Goal: Transaction & Acquisition: Purchase product/service

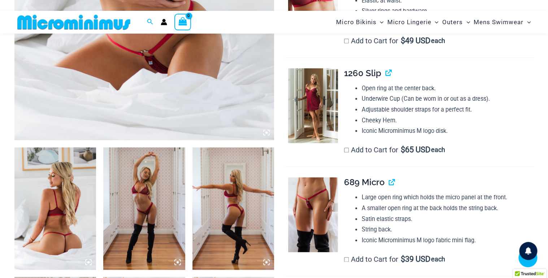
scroll to position [324, 0]
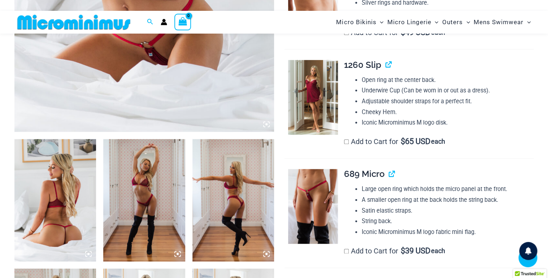
type input "*********"
click at [319, 104] on img at bounding box center [313, 97] width 50 height 75
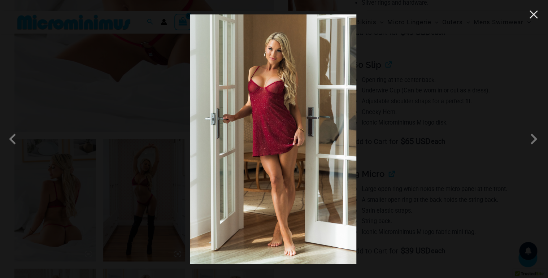
click at [531, 15] on button "Close" at bounding box center [533, 14] width 11 height 11
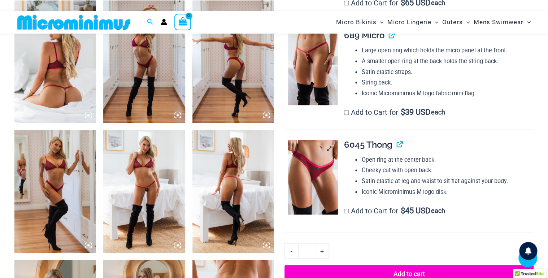
scroll to position [467, 0]
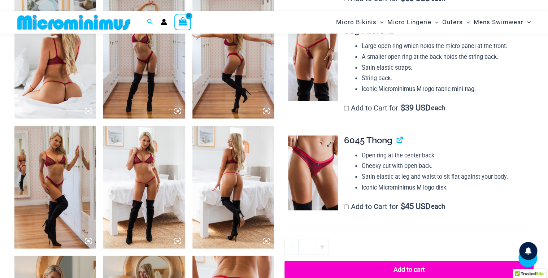
click at [315, 165] on img at bounding box center [313, 172] width 50 height 75
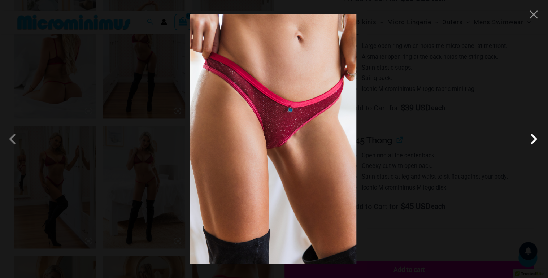
click at [539, 142] on span at bounding box center [534, 139] width 22 height 22
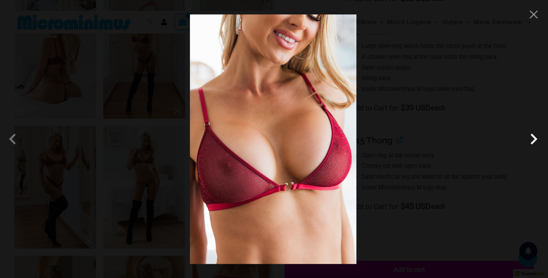
click at [539, 142] on span at bounding box center [534, 139] width 22 height 22
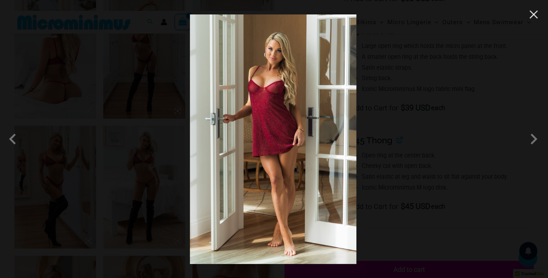
click at [534, 20] on button "Close" at bounding box center [533, 14] width 11 height 11
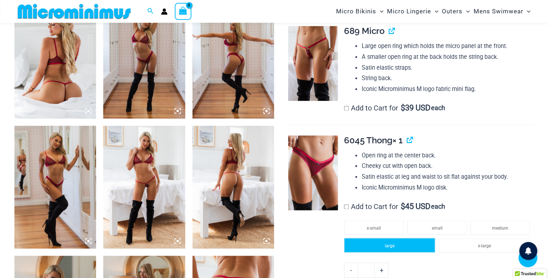
click at [379, 246] on li "large" at bounding box center [389, 245] width 91 height 14
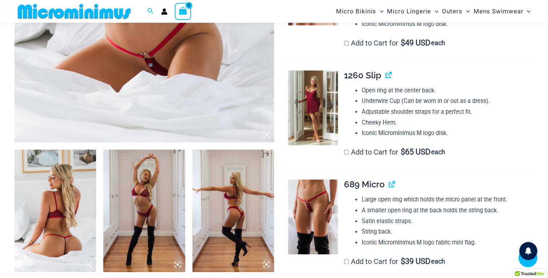
scroll to position [310, 0]
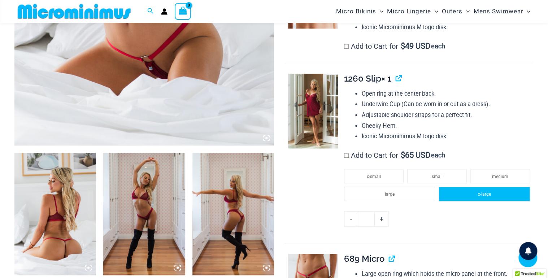
click at [466, 194] on li "x-large" at bounding box center [484, 194] width 91 height 14
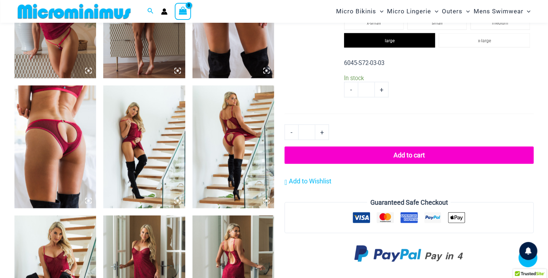
scroll to position [768, 0]
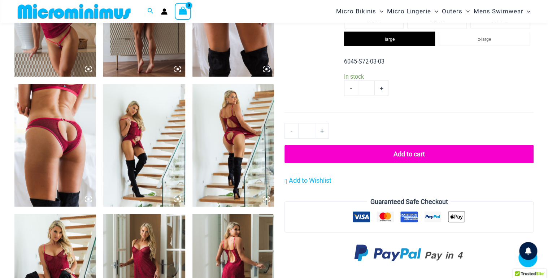
click at [402, 156] on button "Add to cart" at bounding box center [409, 154] width 249 height 18
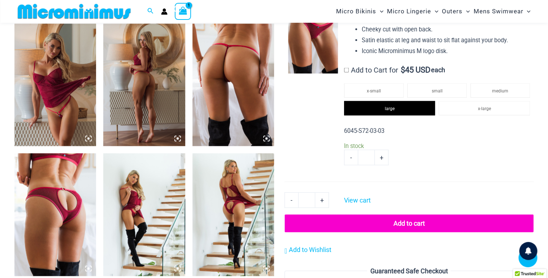
scroll to position [705, 0]
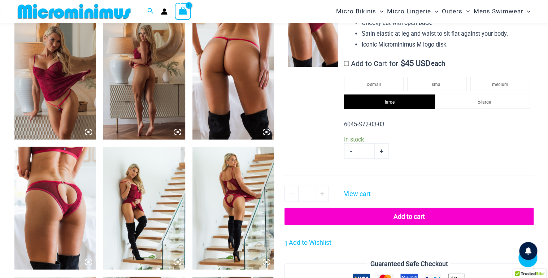
click at [237, 212] on img at bounding box center [234, 208] width 82 height 122
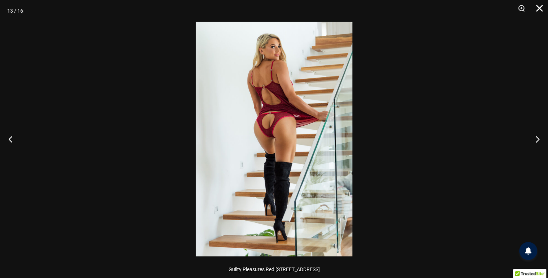
click at [537, 7] on button "Close" at bounding box center [537, 11] width 18 height 22
